Goal: Task Accomplishment & Management: Manage account settings

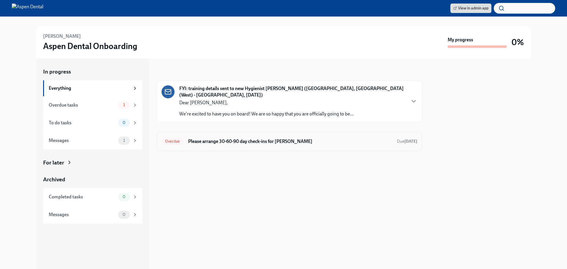
click at [312, 138] on h6 "Please arrange 30-60-90 day check-ins for [PERSON_NAME]" at bounding box center [290, 141] width 204 height 6
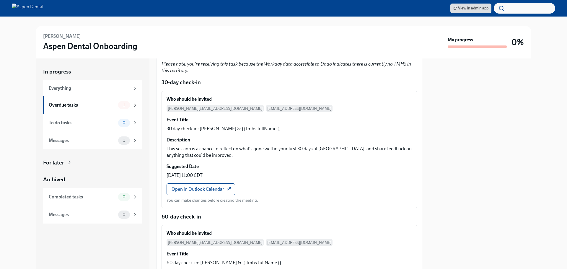
scroll to position [59, 0]
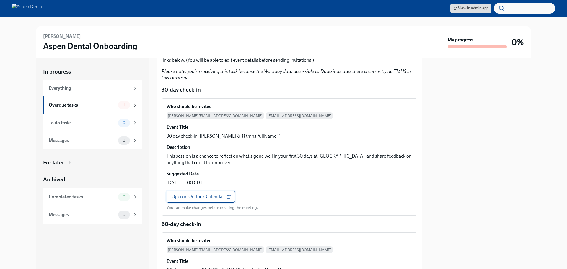
click at [201, 196] on span "Open in Outlook Calendar" at bounding box center [201, 197] width 58 height 6
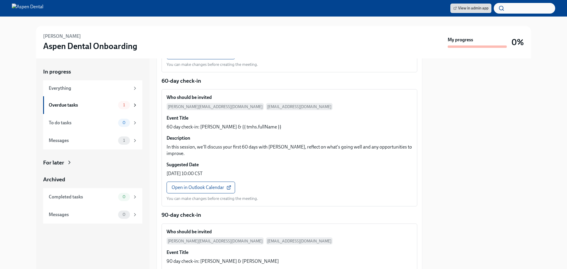
scroll to position [236, 0]
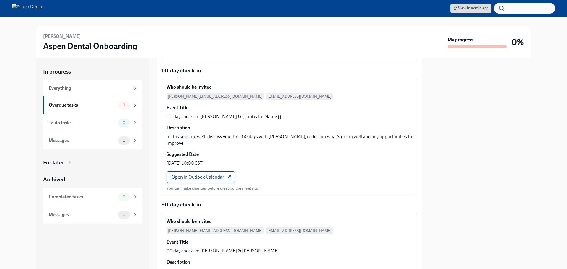
click at [207, 174] on span "Open in Outlook Calendar" at bounding box center [201, 177] width 58 height 6
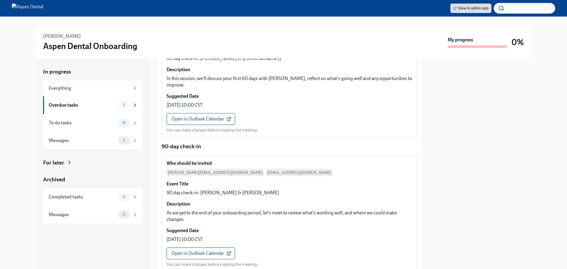
scroll to position [325, 0]
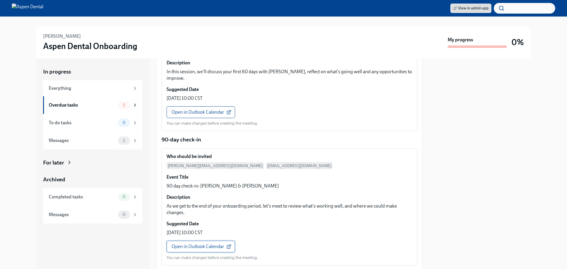
click at [200, 244] on span "Open in Outlook Calendar" at bounding box center [201, 247] width 58 height 6
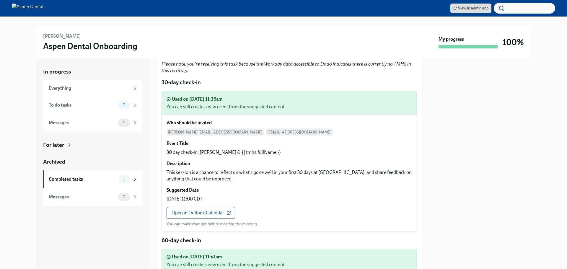
scroll to position [0, 0]
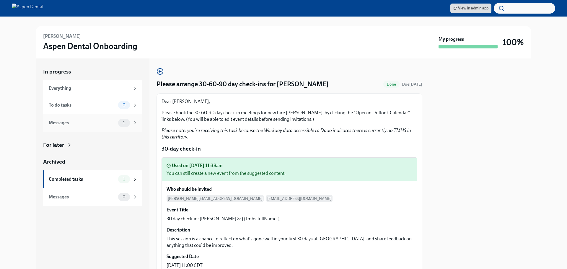
click at [87, 125] on div "Messages" at bounding box center [82, 123] width 67 height 6
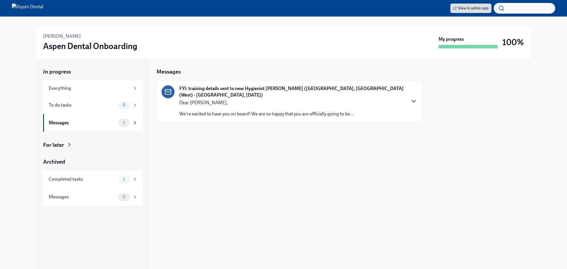
click at [414, 98] on icon "button" at bounding box center [413, 101] width 7 height 7
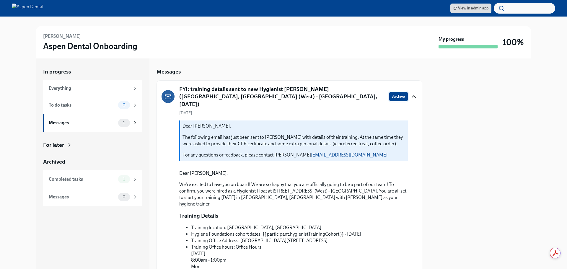
click at [395, 94] on span "Archive" at bounding box center [398, 97] width 13 height 6
